Goal: Task Accomplishment & Management: Manage account settings

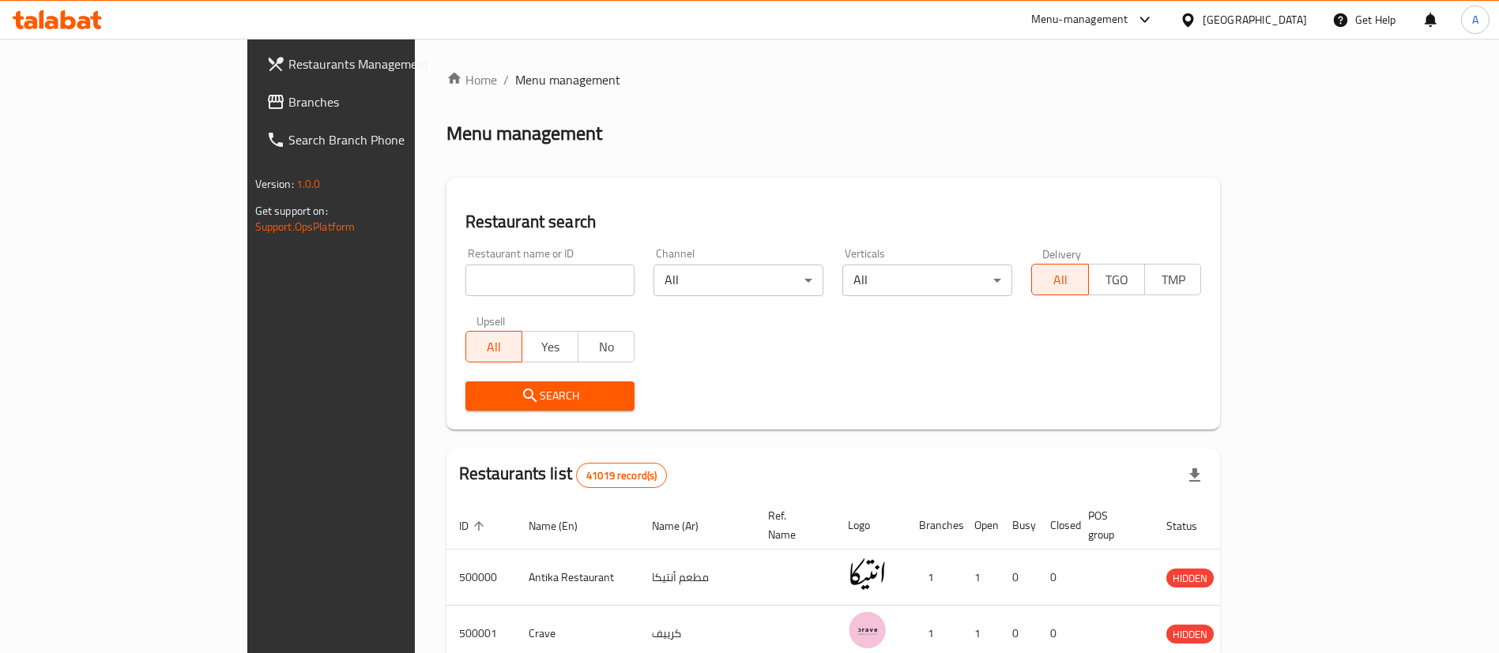
click at [254, 115] on link "Branches" at bounding box center [376, 102] width 244 height 38
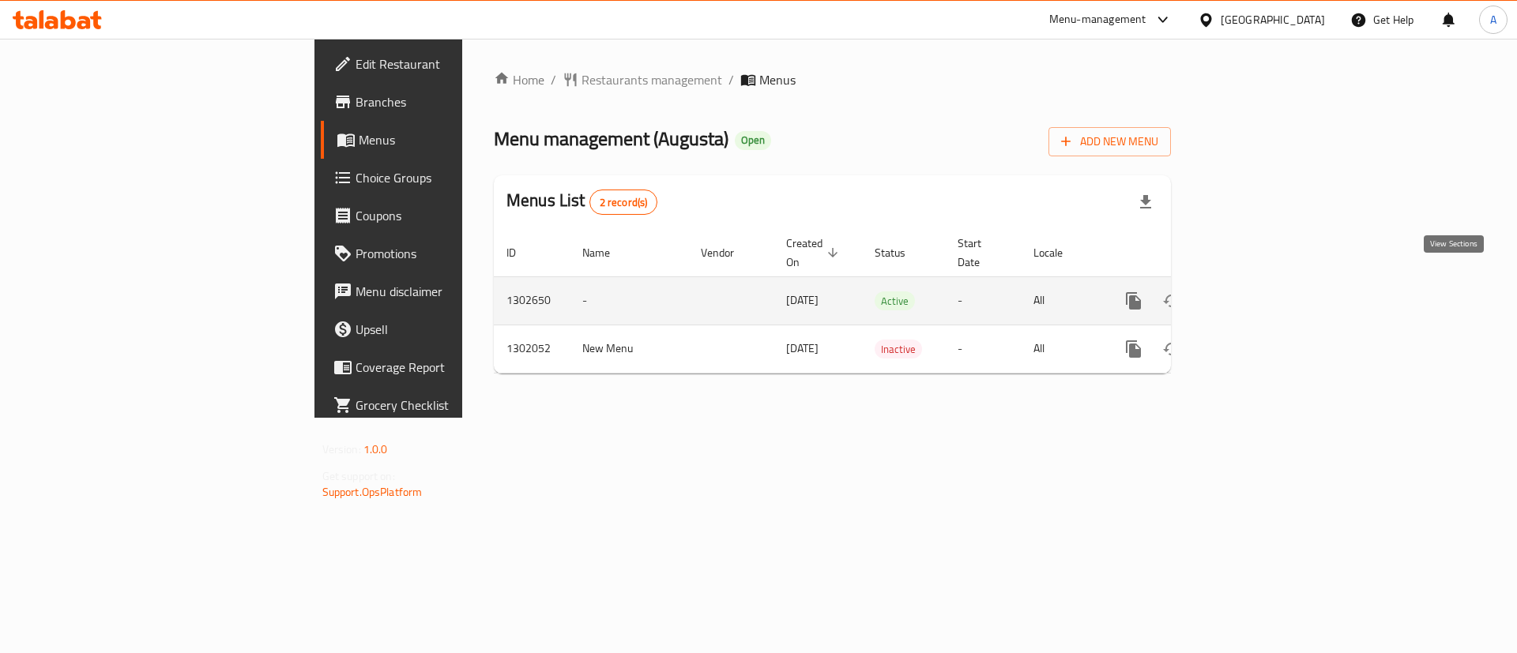
click at [1254, 294] on icon "enhanced table" at bounding box center [1247, 301] width 14 height 14
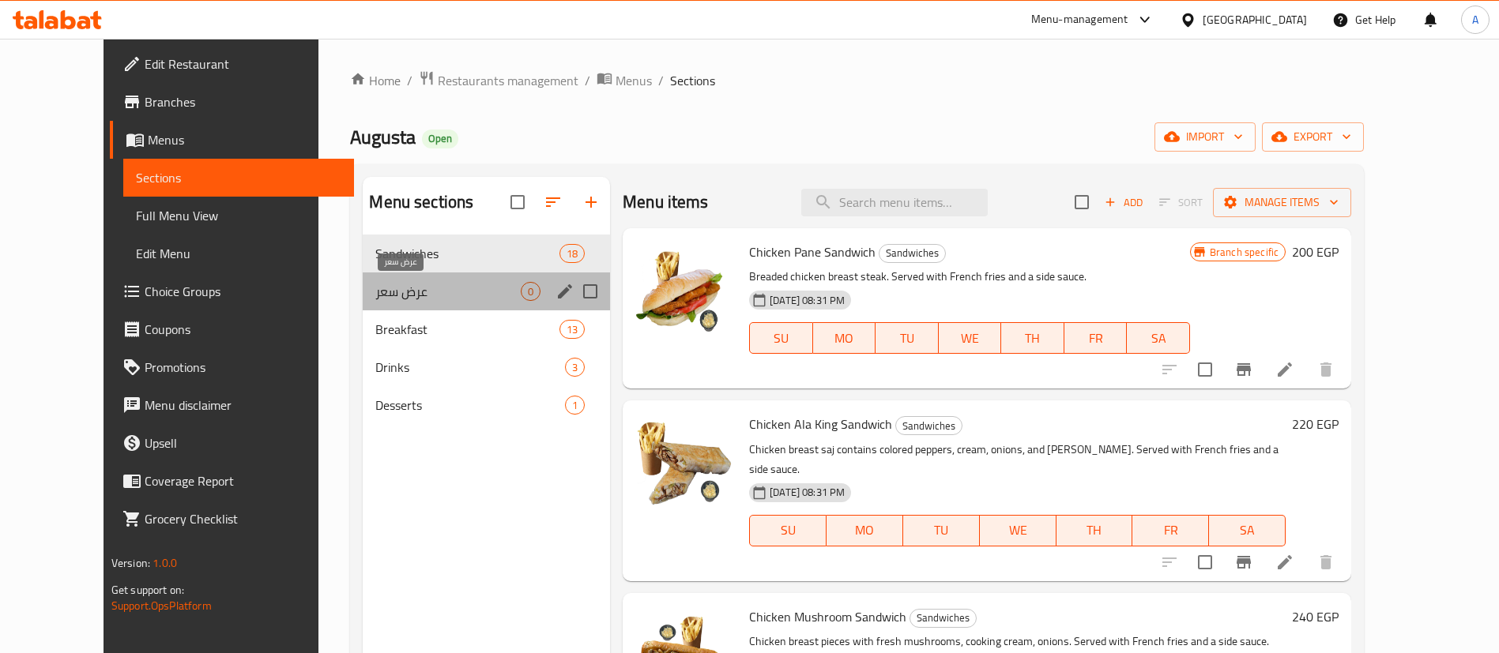
click at [397, 284] on span "عرض سعر" at bounding box center [447, 291] width 145 height 19
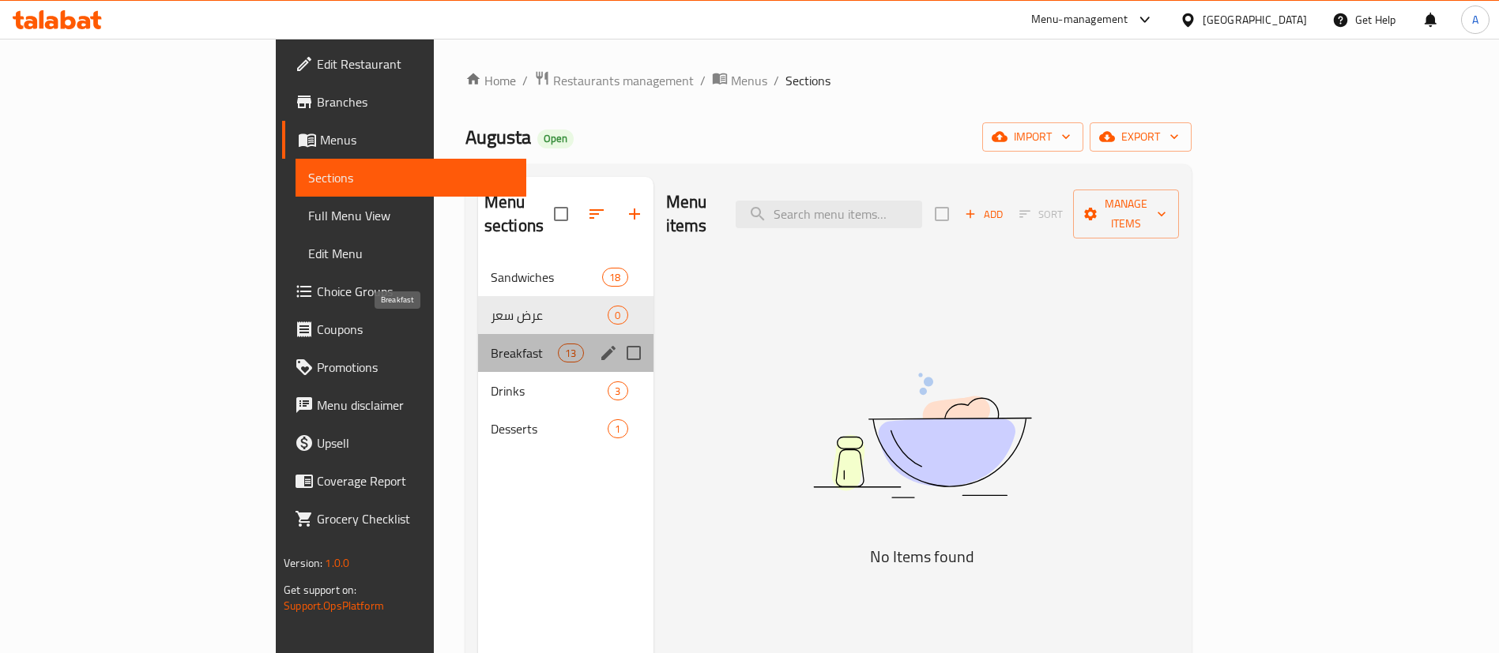
click at [491, 344] on span "Breakfast" at bounding box center [524, 353] width 67 height 19
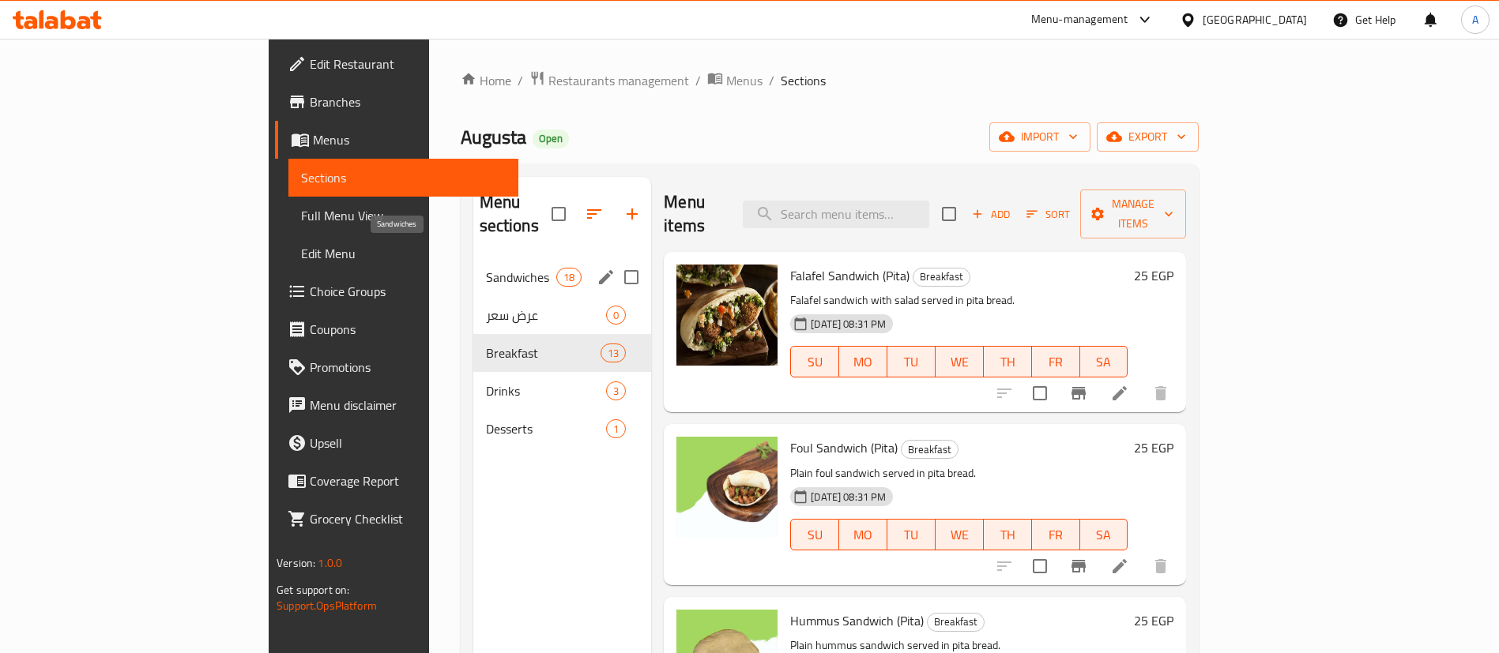
click at [486, 268] on span "Sandwiches" at bounding box center [521, 277] width 70 height 19
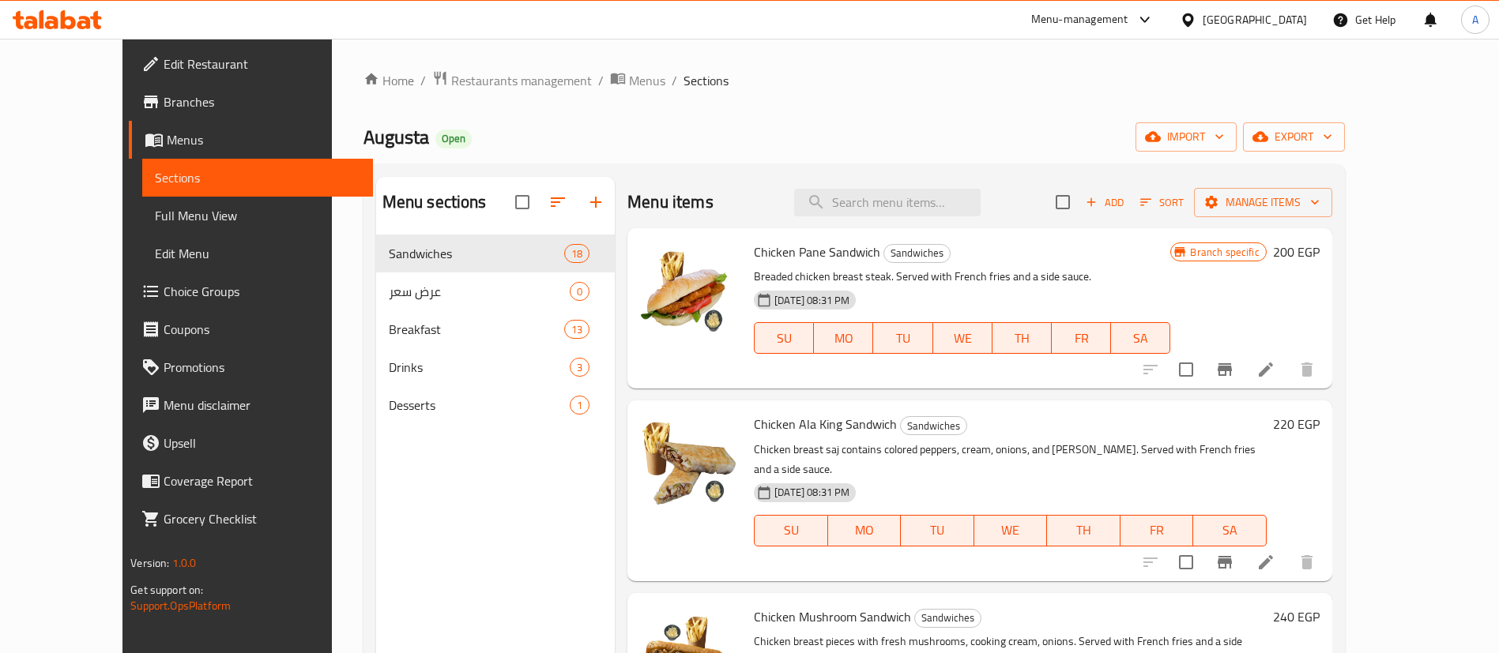
click at [164, 69] on span "Edit Restaurant" at bounding box center [262, 64] width 197 height 19
